Goal: Task Accomplishment & Management: Use online tool/utility

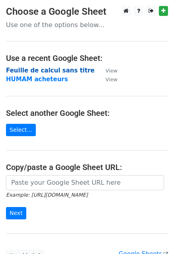
click at [29, 71] on strong "Feuille de calcul sans titre" at bounding box center [50, 70] width 88 height 7
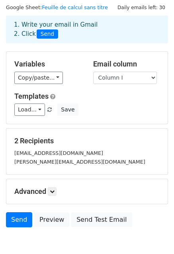
scroll to position [30, 0]
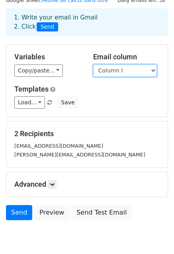
click at [147, 68] on select "Column A Column B Column C Column D Column E Column F Column G Column H Column I" at bounding box center [125, 71] width 64 height 12
click at [93, 65] on select "Column A Column B Column C Column D Column E Column F Column G Column H Column I" at bounding box center [125, 71] width 64 height 12
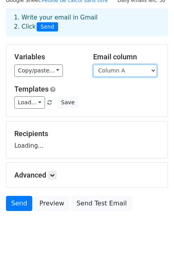
click at [143, 72] on select "Column A Column B Column C Column D Column E Column F Column G Column H Column I" at bounding box center [125, 71] width 64 height 12
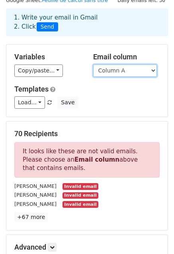
select select "Column B"
click at [93, 65] on select "Column A Column B Column C Column D Column E Column F Column G Column H Column I" at bounding box center [125, 71] width 64 height 12
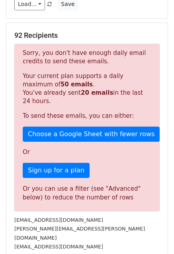
scroll to position [129, 0]
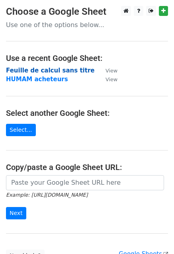
click at [46, 69] on strong "Feuille de calcul sans titre" at bounding box center [50, 70] width 88 height 7
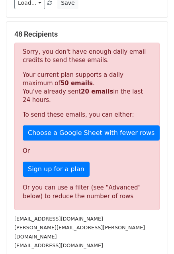
scroll to position [132, 0]
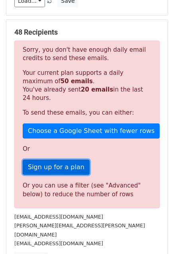
click at [62, 167] on link "Sign up for a plan" at bounding box center [56, 167] width 67 height 15
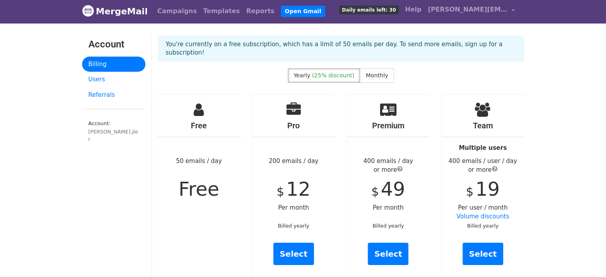
scroll to position [1, 0]
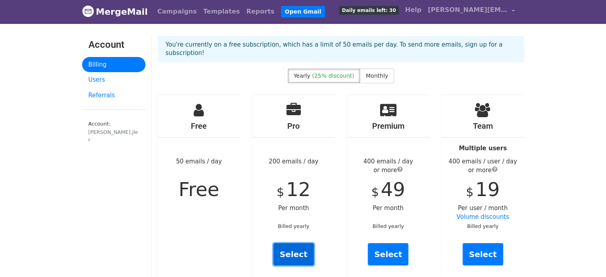
click at [300, 248] on link "Select" at bounding box center [293, 254] width 41 height 22
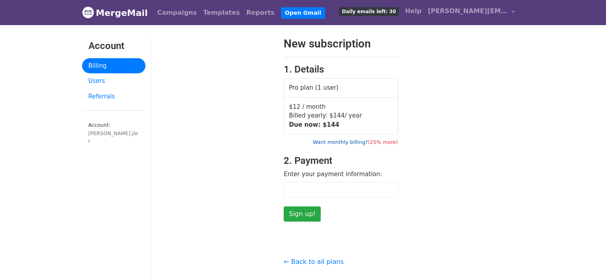
click at [349, 143] on link "Want monthly billing? (25% more)" at bounding box center [355, 142] width 85 height 6
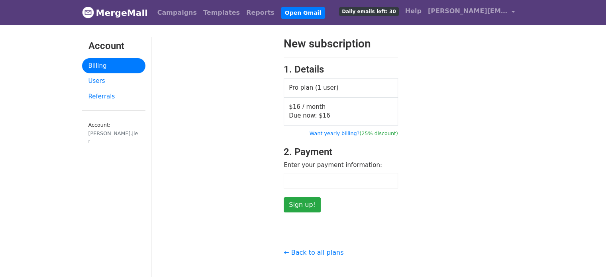
click at [347, 185] on div at bounding box center [341, 181] width 114 height 16
click at [297, 203] on input "Sign up!" at bounding box center [302, 204] width 37 height 15
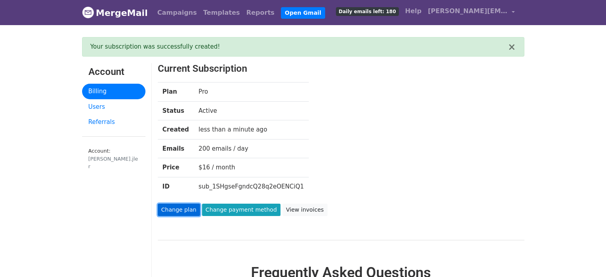
click at [189, 209] on link "Change plan" at bounding box center [179, 210] width 42 height 12
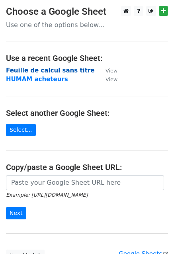
click at [33, 71] on strong "Feuille de calcul sans titre" at bounding box center [50, 70] width 88 height 7
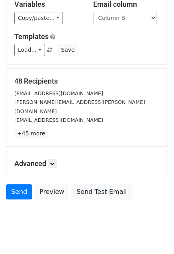
scroll to position [86, 0]
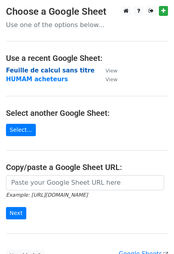
click at [53, 69] on strong "Feuille de calcul sans titre" at bounding box center [50, 70] width 88 height 7
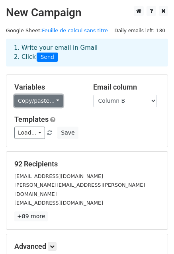
click at [49, 99] on link "Copy/paste..." at bounding box center [38, 101] width 49 height 12
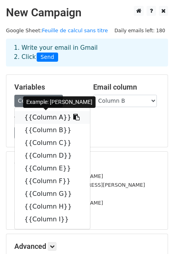
click at [51, 117] on link "{{Column A}}" at bounding box center [52, 117] width 75 height 13
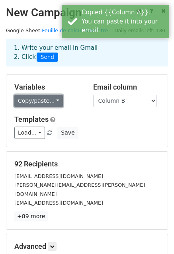
click at [54, 99] on link "Copy/paste..." at bounding box center [38, 101] width 49 height 12
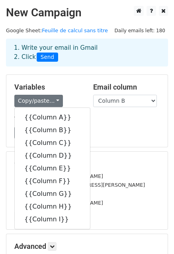
click at [119, 127] on div "Load... Webinar Invitation Order Confirmation Trial Expiration Warning Newslett…" at bounding box center [86, 133] width 157 height 12
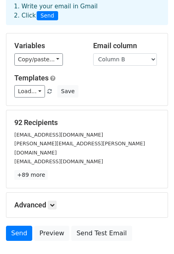
scroll to position [62, 0]
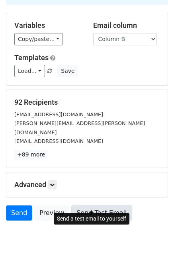
click at [80, 206] on link "Send Test Email" at bounding box center [101, 213] width 61 height 15
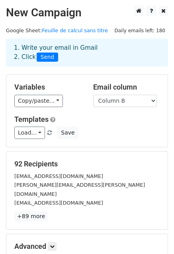
scroll to position [86, 0]
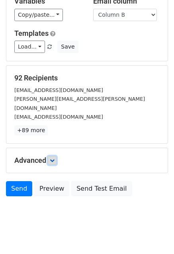
click at [53, 158] on icon at bounding box center [52, 160] width 5 height 5
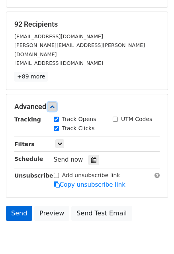
scroll to position [140, 0]
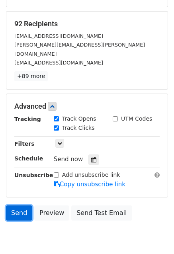
click at [18, 209] on link "Send" at bounding box center [19, 213] width 26 height 15
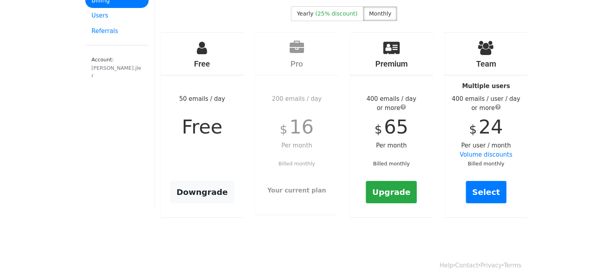
scroll to position [69, 0]
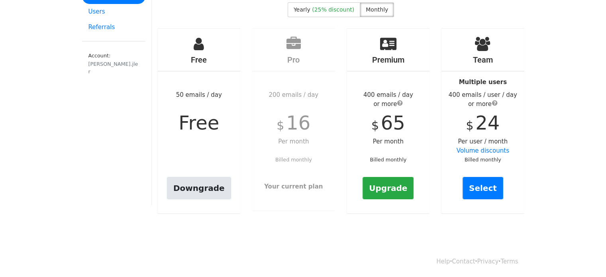
click at [200, 186] on link "Downgrade" at bounding box center [199, 188] width 64 height 22
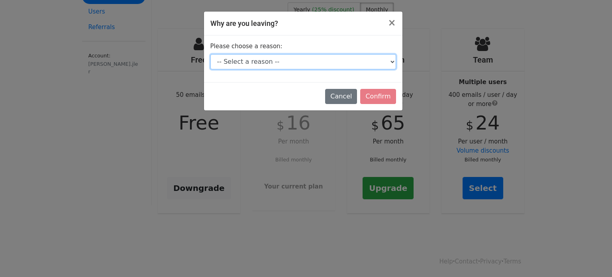
click at [285, 58] on select "-- Select a reason -- I don't send enough emails It's too expensive I had a tec…" at bounding box center [303, 61] width 186 height 15
select select "It's too expensive"
click at [210, 54] on select "-- Select a reason -- I don't send enough emails It's too expensive I had a tec…" at bounding box center [303, 61] width 186 height 15
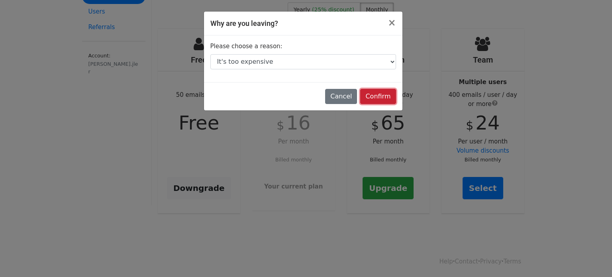
click at [379, 94] on input "Confirm" at bounding box center [377, 96] width 35 height 15
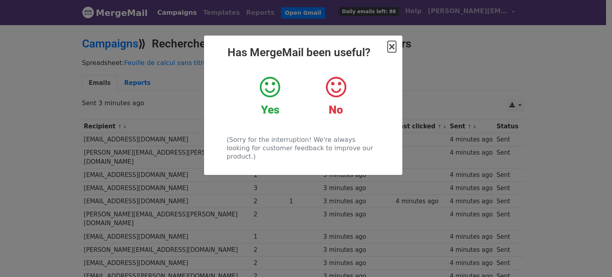
click at [392, 48] on span "×" at bounding box center [392, 46] width 8 height 11
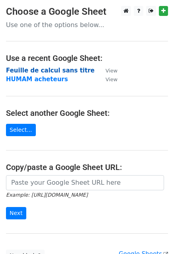
click at [51, 69] on strong "Feuille de calcul sans titre" at bounding box center [50, 70] width 88 height 7
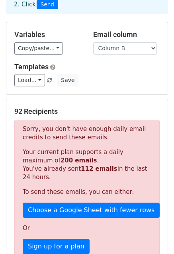
scroll to position [41, 0]
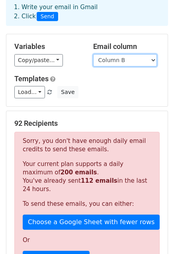
click at [128, 56] on select "Column A Column B Column C Column D Column E Column F Column G Column H Column I" at bounding box center [125, 60] width 64 height 12
click at [93, 54] on select "Column A Column B Column C Column D Column E Column F Column G Column H Column I" at bounding box center [125, 60] width 64 height 12
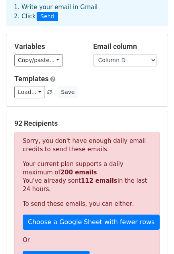
click at [126, 102] on div "Variables Copy/paste... {{Column A}} {{Column B}} {{Column C}} {{Column D}} {{C…" at bounding box center [86, 70] width 161 height 72
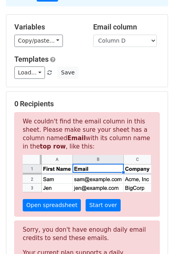
scroll to position [57, 0]
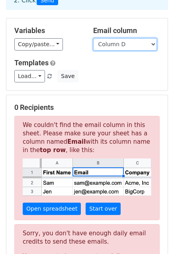
click at [131, 42] on select "Column A Column B Column C Column D Column E Column F Column G Column H Column I" at bounding box center [125, 44] width 64 height 12
select select "Column F"
click at [93, 38] on select "Column A Column B Column C Column D Column E Column F Column G Column H Column I" at bounding box center [125, 44] width 64 height 12
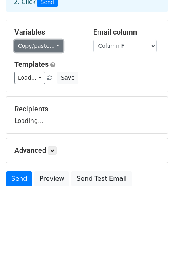
click at [49, 43] on link "Copy/paste..." at bounding box center [38, 46] width 49 height 12
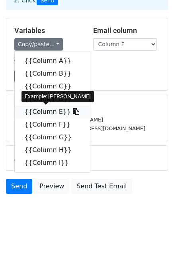
click at [50, 114] on link "{{Column E}}" at bounding box center [52, 112] width 75 height 13
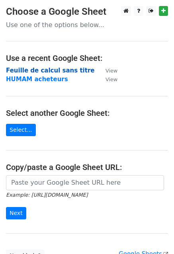
click at [57, 73] on strong "Feuille de calcul sans titre" at bounding box center [50, 70] width 88 height 7
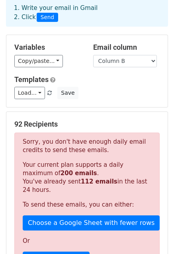
scroll to position [40, 0]
click at [130, 57] on select "Column A Column B Column C Column D Column E Column F Column G Column H Column I" at bounding box center [125, 61] width 64 height 12
select select "Column F"
click at [93, 55] on select "Column A Column B Column C Column D Column E Column F Column G Column H Column I" at bounding box center [125, 61] width 64 height 12
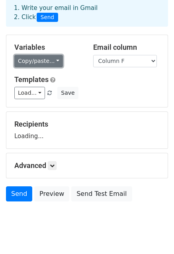
click at [48, 57] on link "Copy/paste..." at bounding box center [38, 61] width 49 height 12
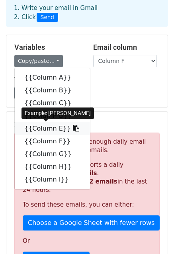
click at [57, 129] on link "{{Column E}}" at bounding box center [52, 128] width 75 height 13
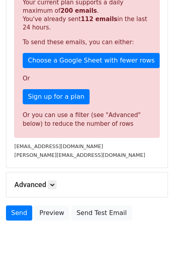
scroll to position [202, 0]
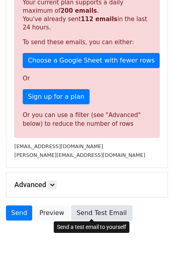
click at [87, 212] on link "Send Test Email" at bounding box center [101, 213] width 61 height 15
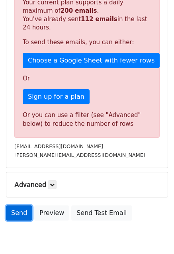
click at [22, 213] on link "Send" at bounding box center [19, 213] width 26 height 15
